Goal: Task Accomplishment & Management: Manage account settings

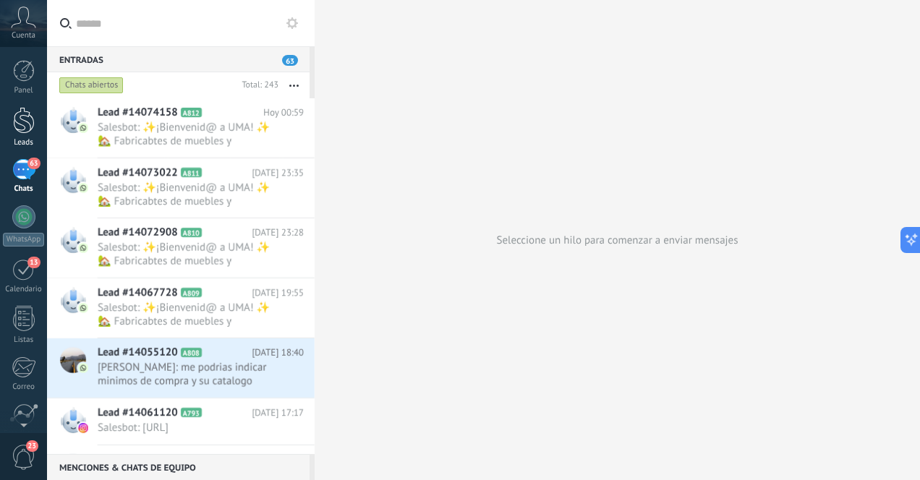
click at [28, 130] on div at bounding box center [24, 120] width 22 height 27
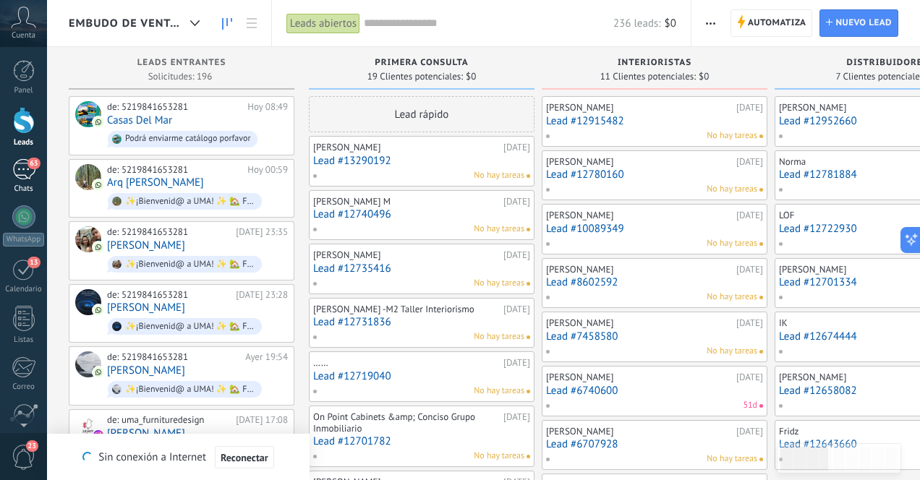
click at [17, 177] on div "63" at bounding box center [23, 169] width 23 height 21
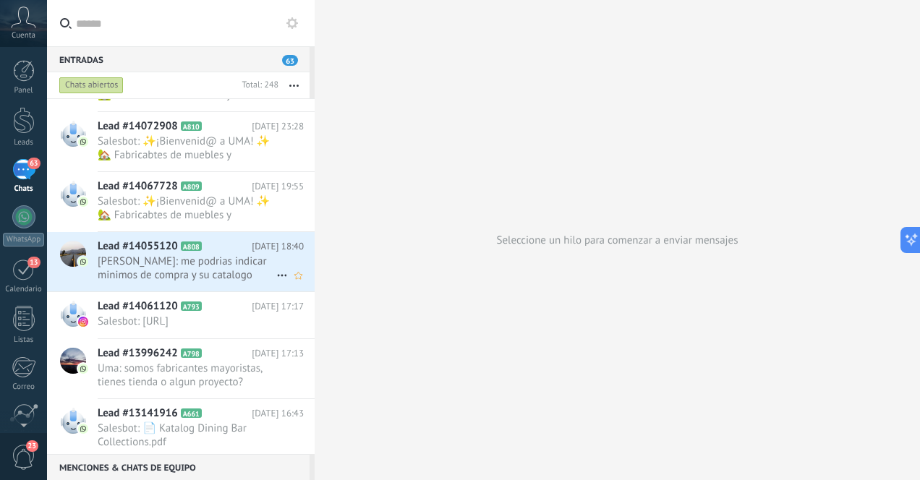
scroll to position [153, 0]
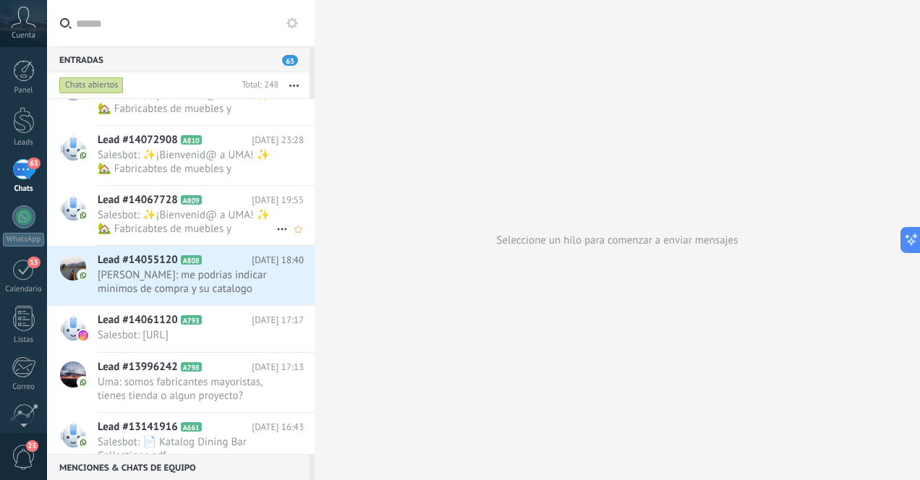
click at [217, 226] on span "Salesbot: ✨¡Bienvenid@ a UMA! ✨ 🏡 Fabricabtes de muebles y decoración artesanal…" at bounding box center [187, 221] width 179 height 27
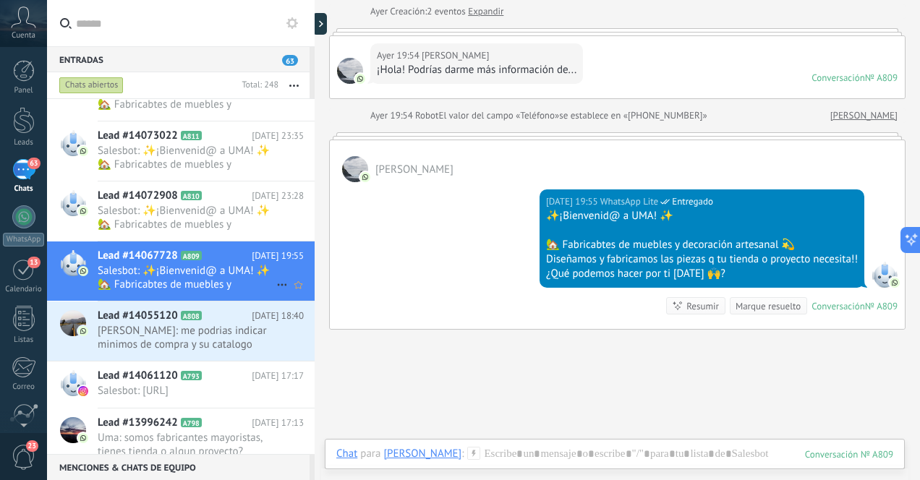
scroll to position [91, 0]
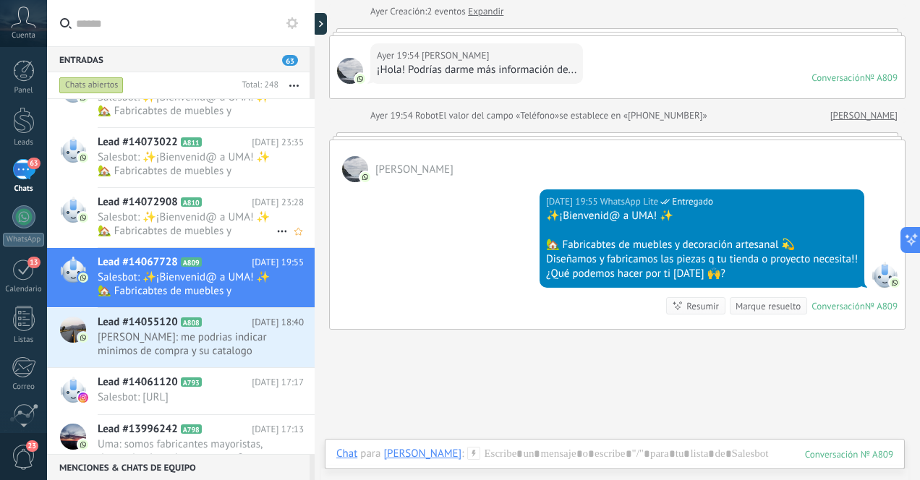
click at [224, 226] on span "Salesbot: ✨¡Bienvenid@ a UMA! ✨ 🏡 Fabricabtes de muebles y decoración artesanal…" at bounding box center [187, 224] width 179 height 27
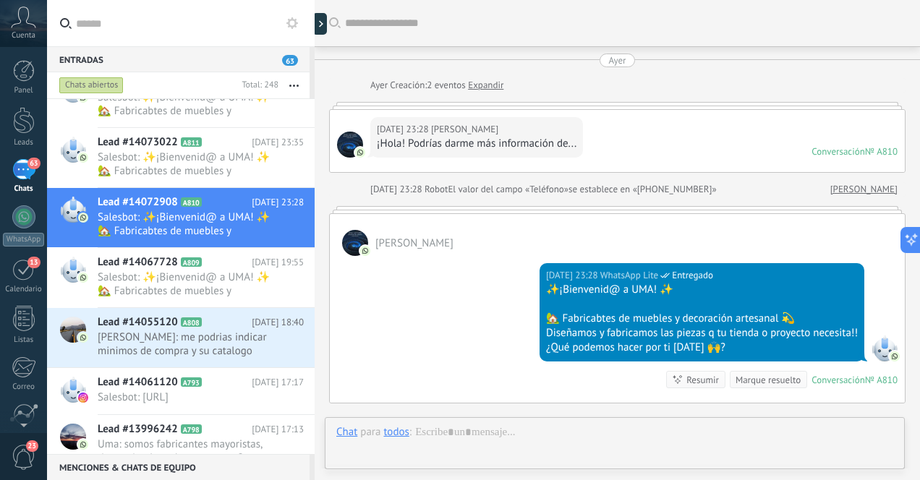
scroll to position [175, 0]
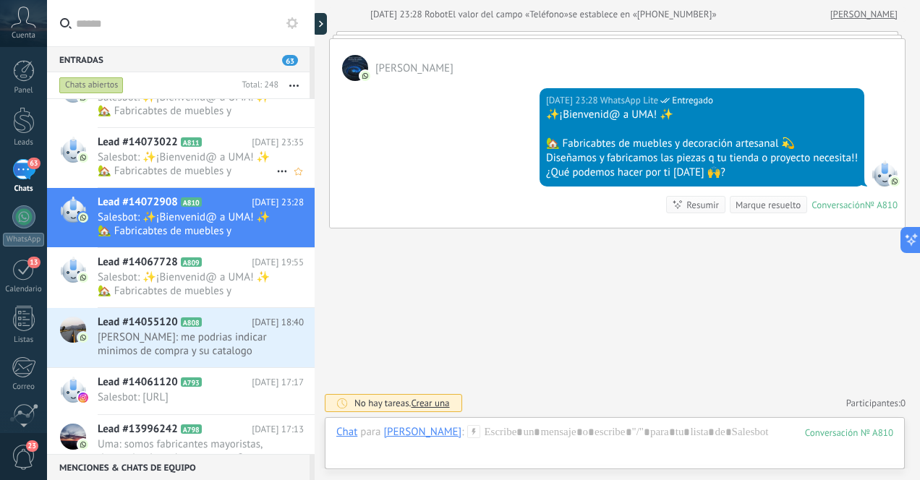
click at [228, 173] on span "Salesbot: ✨¡Bienvenid@ a UMA! ✨ 🏡 Fabricabtes de muebles y decoración artesanal…" at bounding box center [187, 164] width 179 height 27
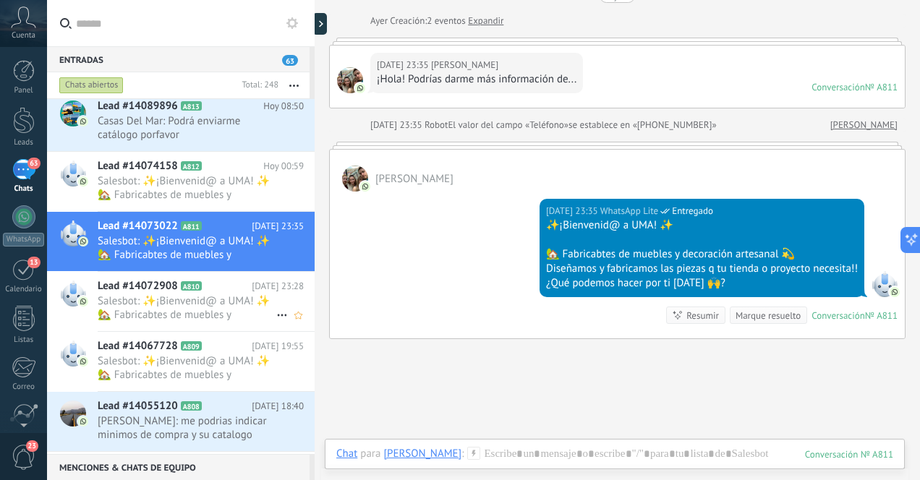
scroll to position [3, 0]
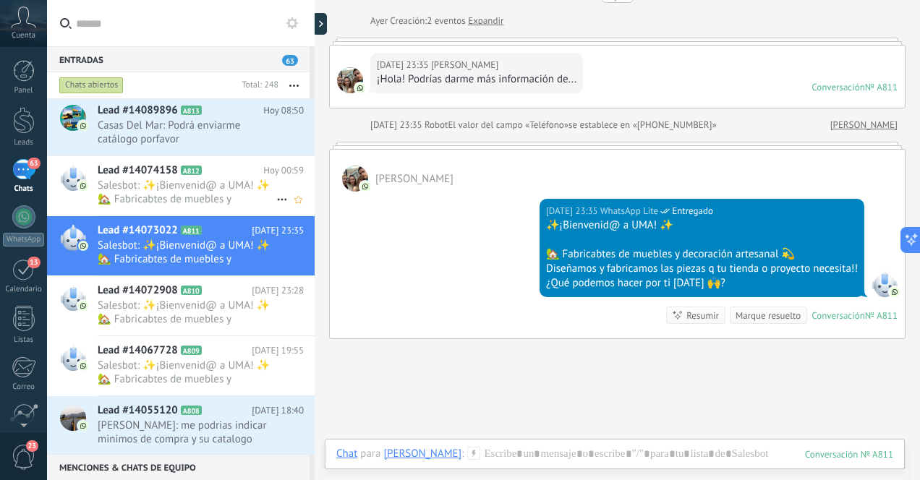
click at [225, 195] on span "Salesbot: ✨¡Bienvenid@ a UMA! ✨ 🏡 Fabricabtes de muebles y decoración artesanal…" at bounding box center [187, 192] width 179 height 27
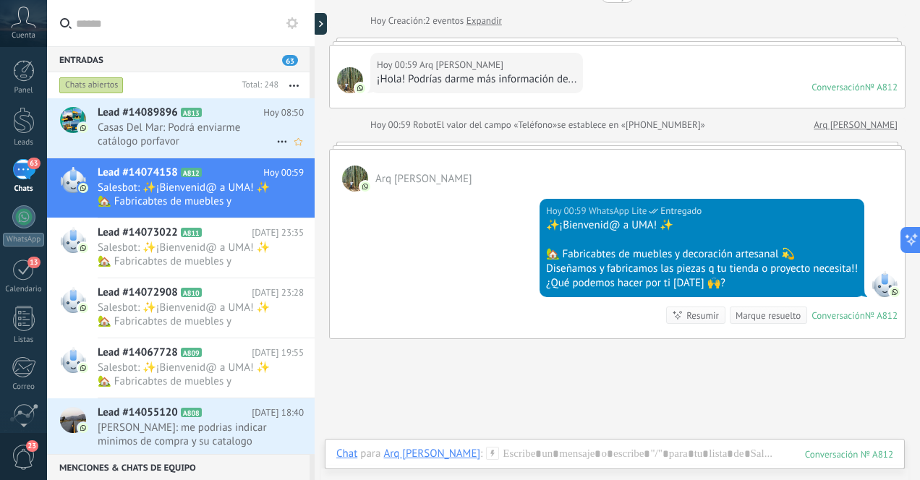
click at [217, 137] on span "Casas Del Mar: Podrá enviarme catálogo porfavor" at bounding box center [187, 134] width 179 height 27
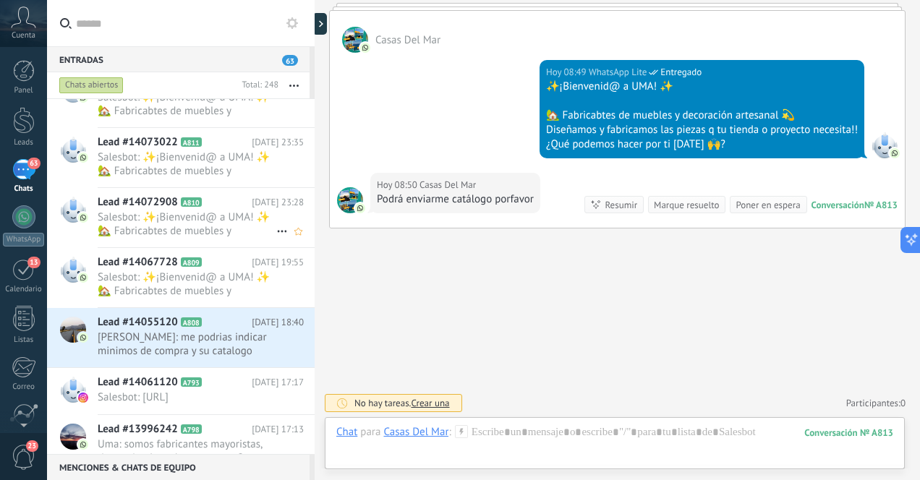
scroll to position [119, 0]
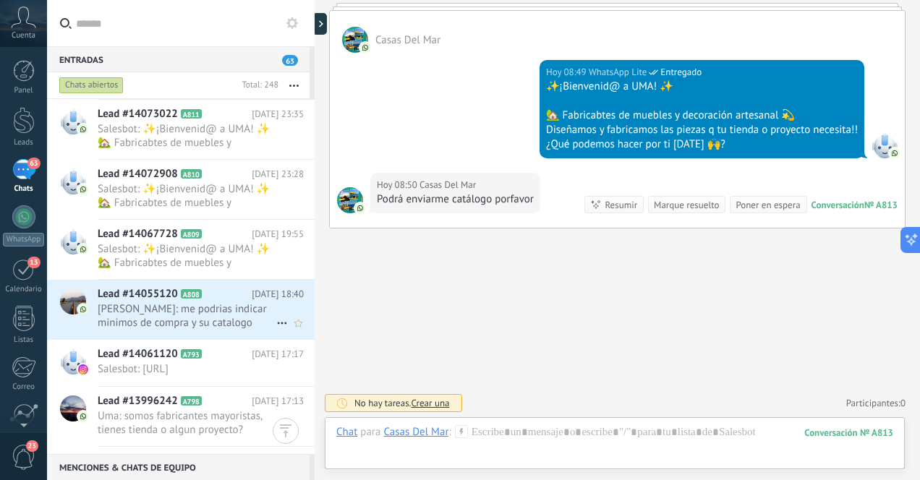
click at [228, 321] on span "[PERSON_NAME]: me podrias indicar minimos de compra y su catalogo" at bounding box center [187, 315] width 179 height 27
